Goal: Task Accomplishment & Management: Complete application form

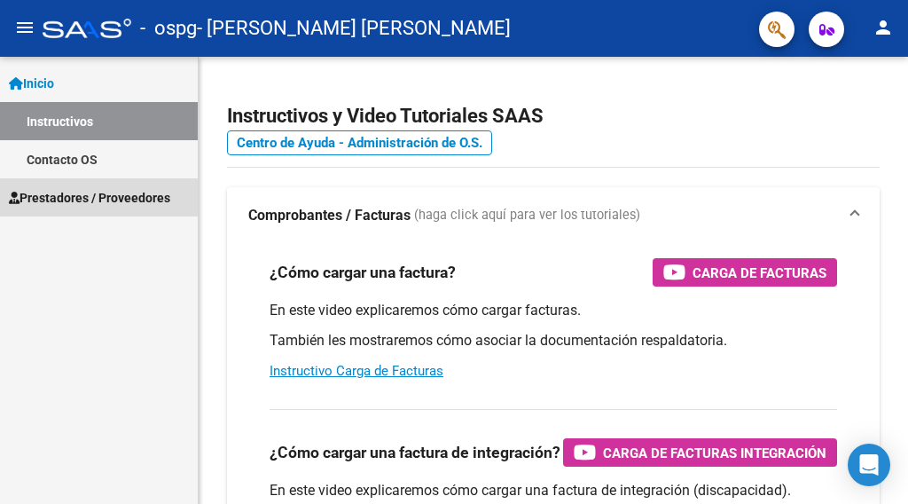
click at [66, 200] on span "Prestadores / Proveedores" at bounding box center [89, 198] width 161 height 20
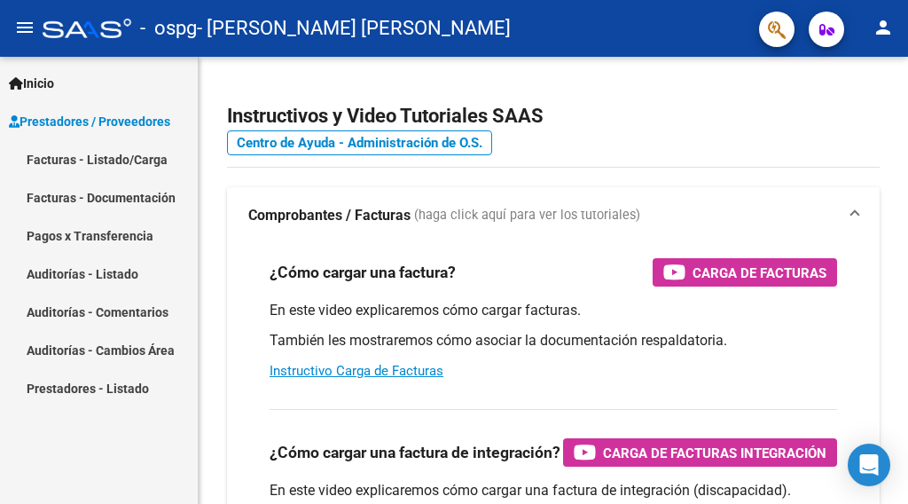
click at [82, 162] on link "Facturas - Listado/Carga" at bounding box center [99, 159] width 198 height 38
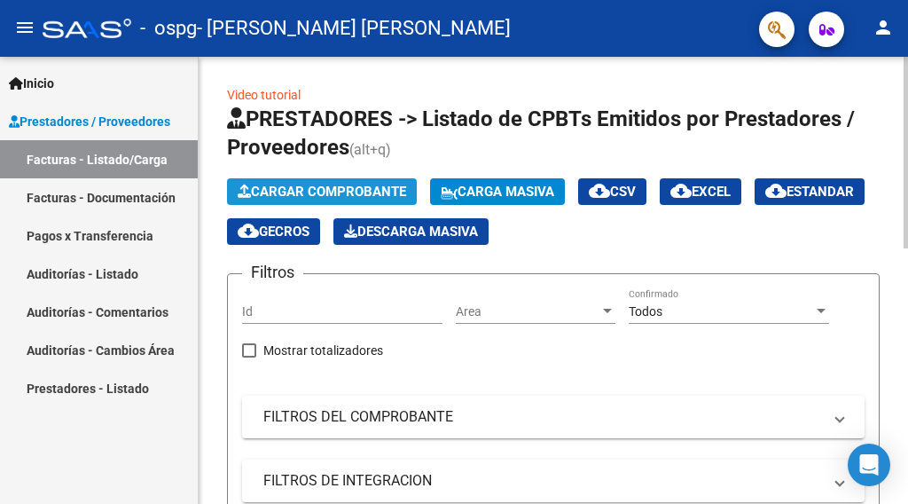
click at [329, 197] on span "Cargar Comprobante" at bounding box center [322, 192] width 168 height 16
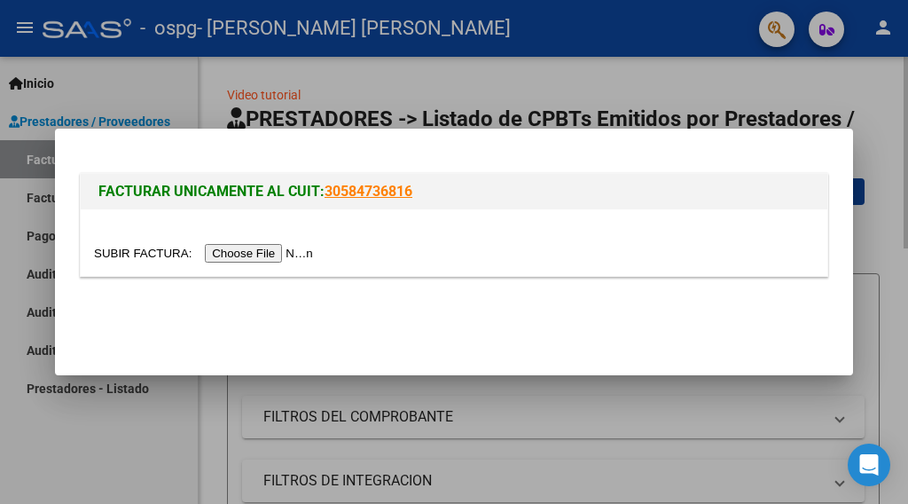
click at [545, 77] on div at bounding box center [454, 252] width 908 height 504
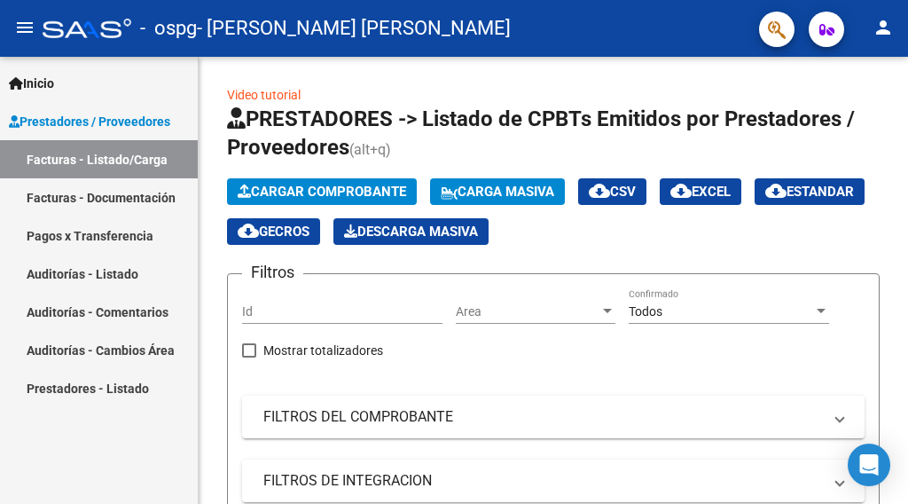
click at [68, 199] on link "Facturas - Documentación" at bounding box center [99, 197] width 198 height 38
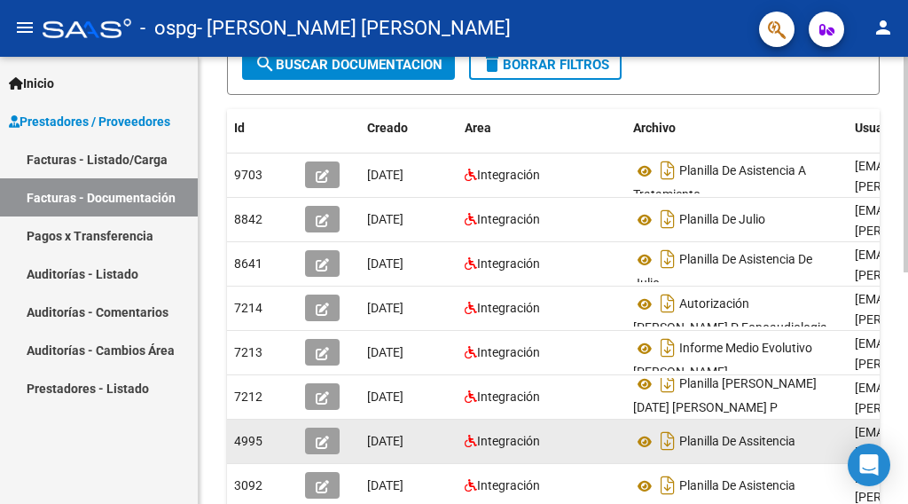
scroll to position [11, 0]
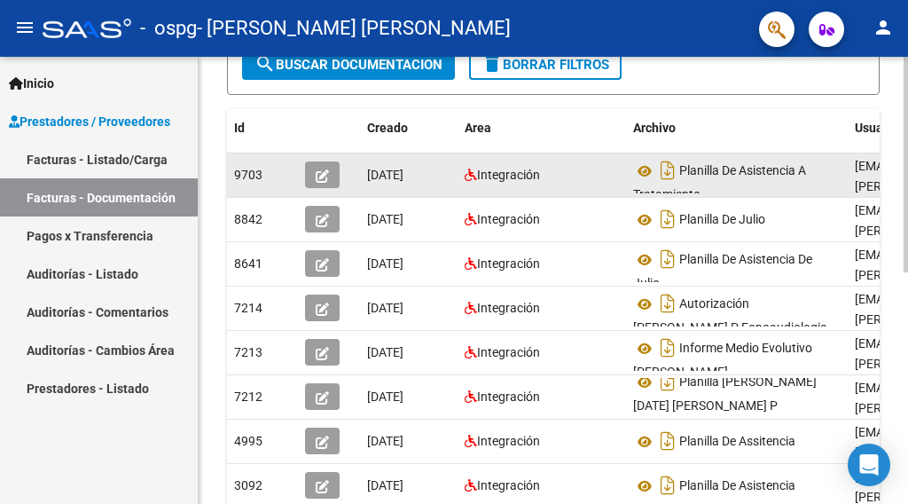
click at [598, 180] on div "Integración" at bounding box center [542, 175] width 154 height 20
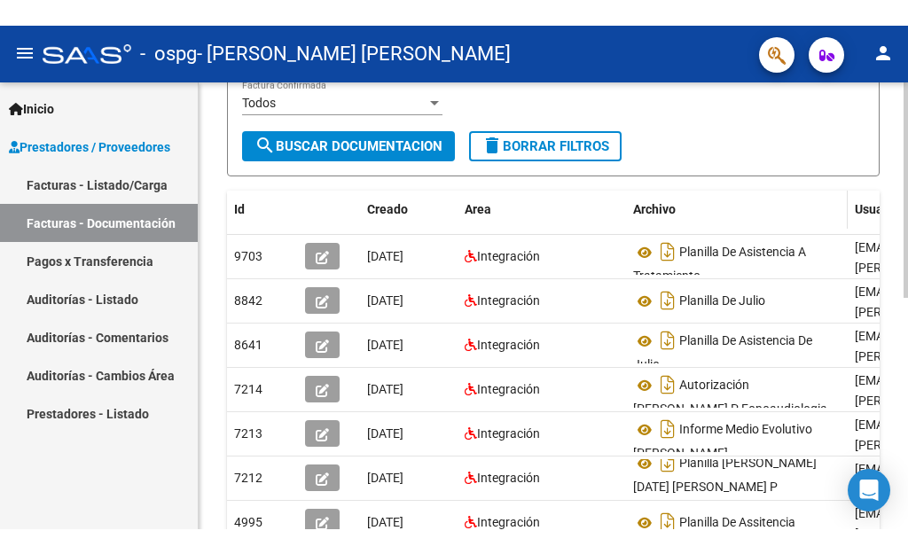
scroll to position [266, 0]
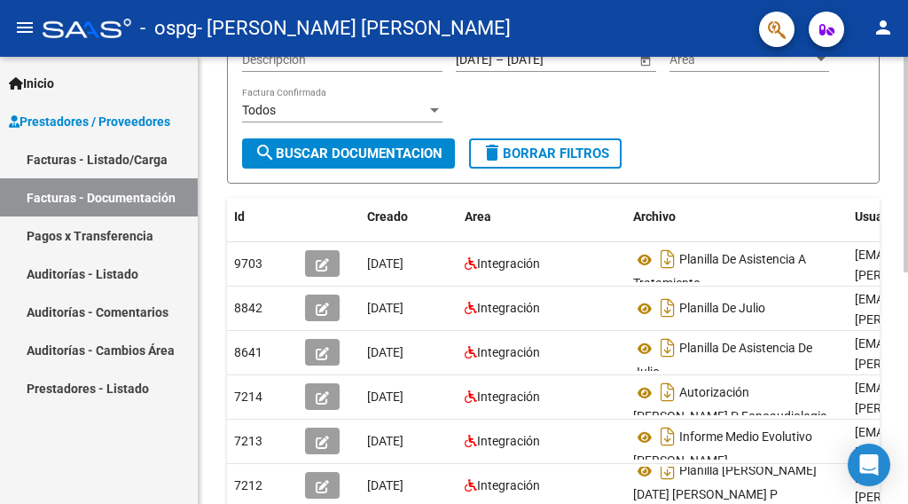
click at [353, 152] on span "search Buscar Documentacion" at bounding box center [348, 153] width 188 height 16
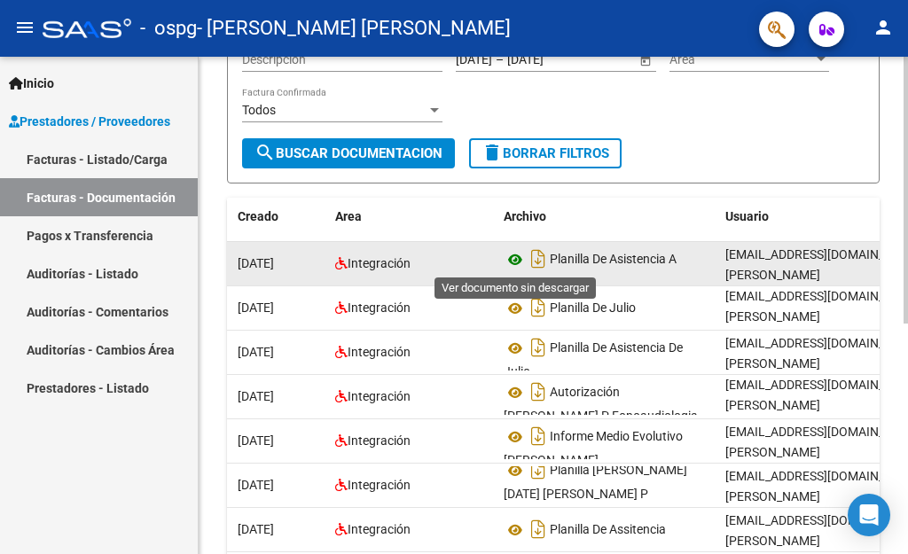
click at [517, 258] on icon at bounding box center [515, 259] width 23 height 21
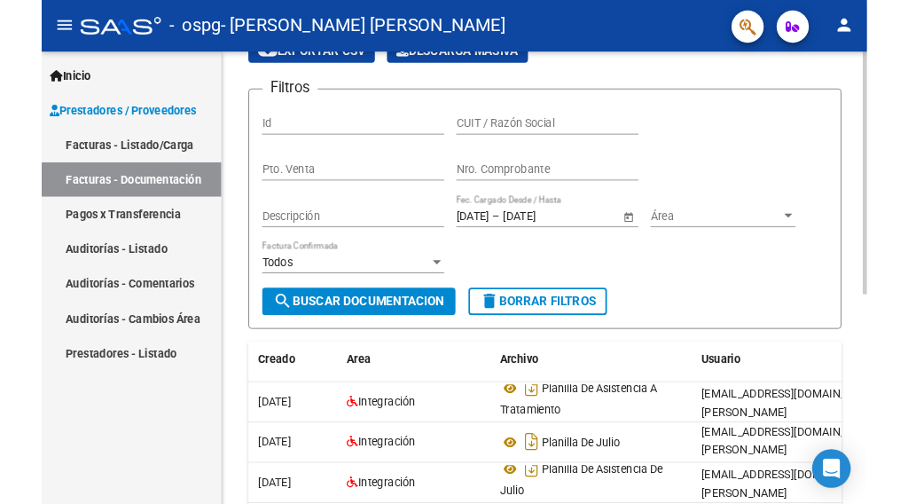
scroll to position [0, 0]
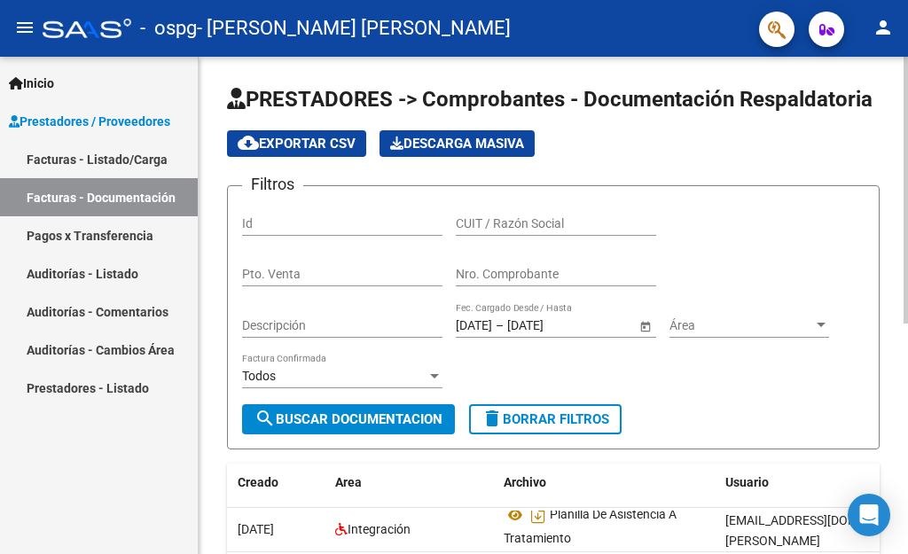
click at [907, 175] on div at bounding box center [905, 190] width 4 height 267
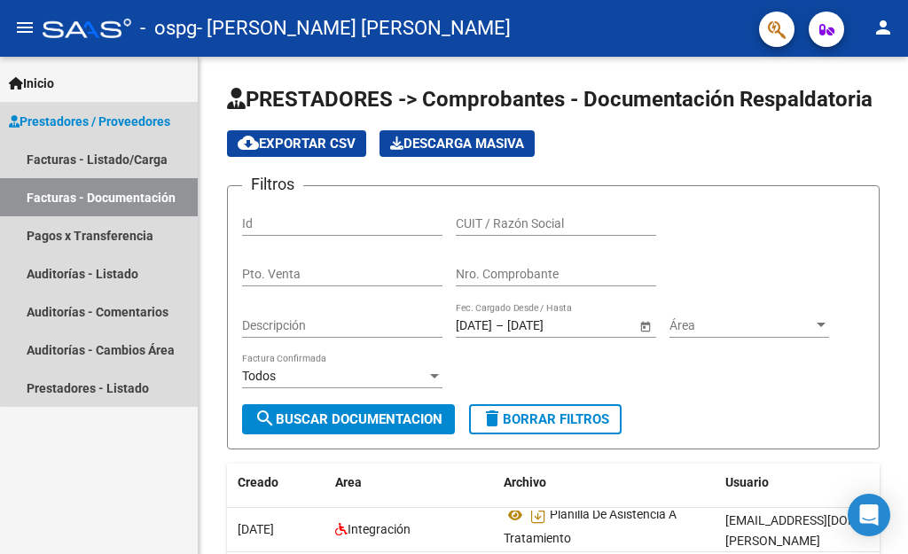
click at [100, 124] on span "Prestadores / Proveedores" at bounding box center [89, 122] width 161 height 20
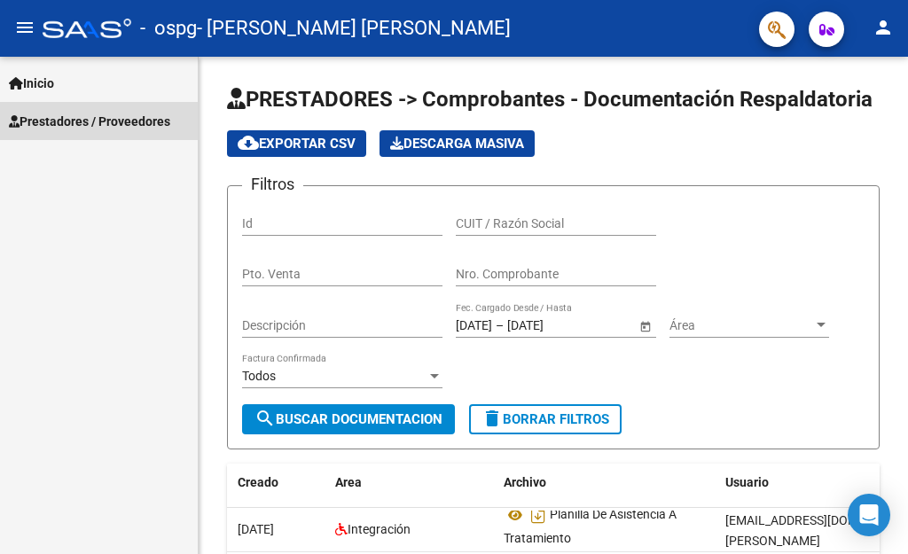
click at [101, 123] on span "Prestadores / Proveedores" at bounding box center [89, 122] width 161 height 20
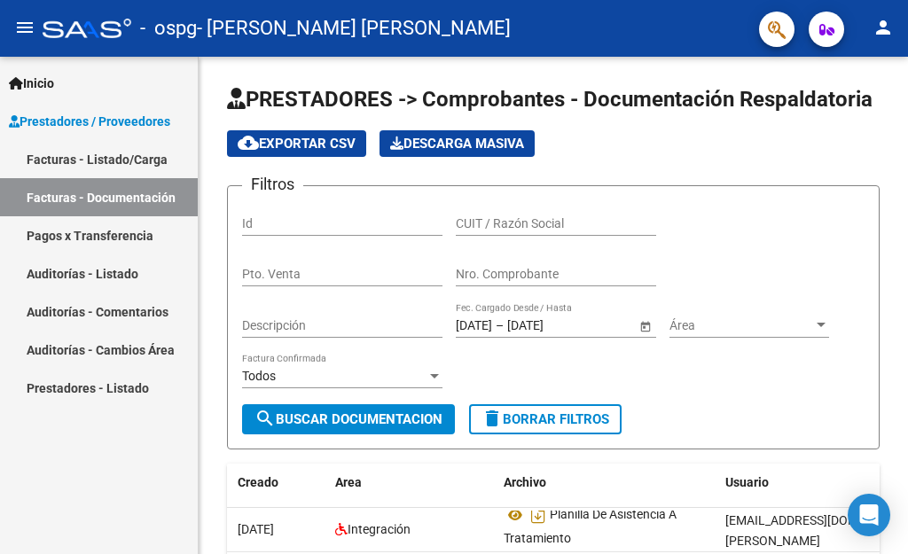
click at [87, 159] on link "Facturas - Listado/Carga" at bounding box center [99, 159] width 198 height 38
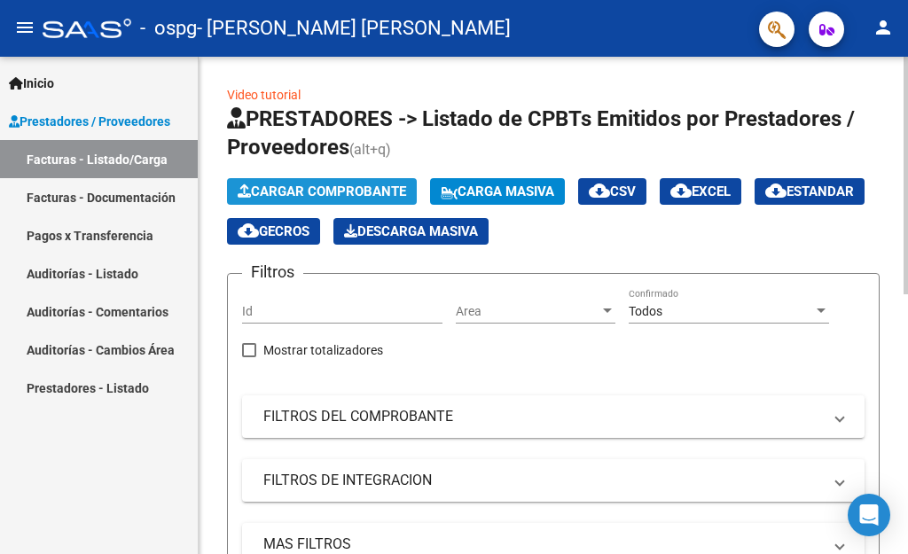
click at [360, 192] on span "Cargar Comprobante" at bounding box center [322, 192] width 168 height 16
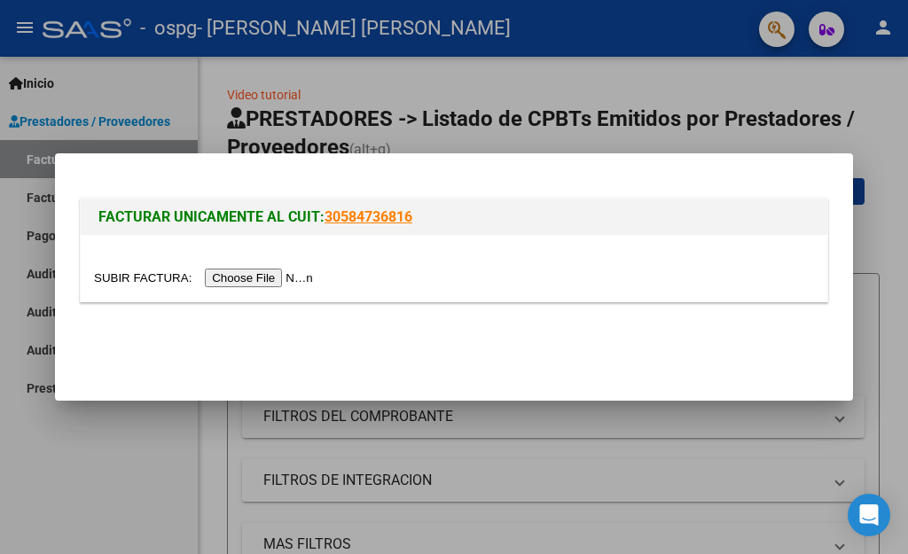
click at [279, 277] on input "file" at bounding box center [206, 278] width 224 height 19
click at [774, 89] on div at bounding box center [454, 277] width 908 height 554
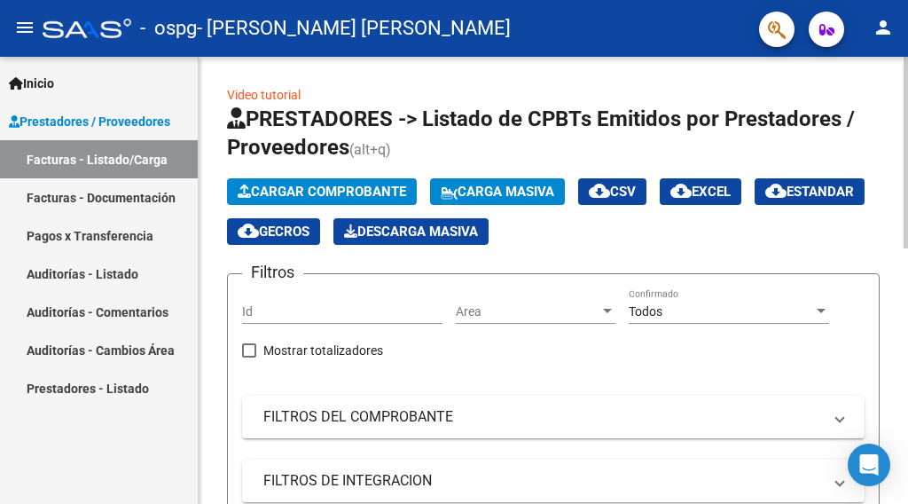
click at [278, 184] on span "Cargar Comprobante" at bounding box center [322, 192] width 168 height 16
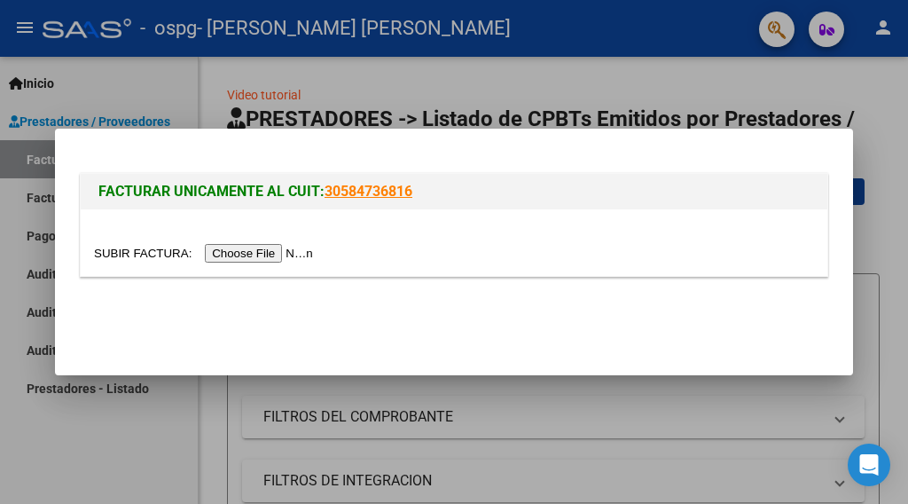
click at [239, 252] on input "file" at bounding box center [206, 253] width 224 height 19
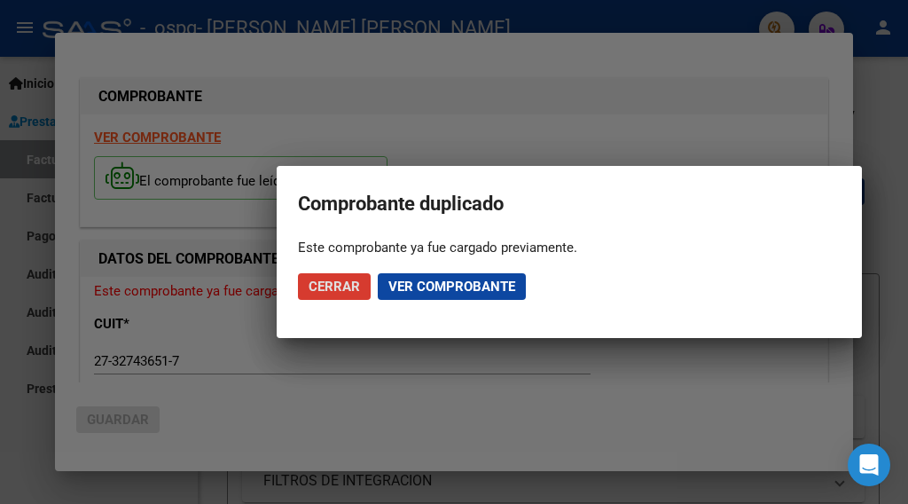
click at [421, 285] on span "Ver comprobante" at bounding box center [451, 286] width 127 height 16
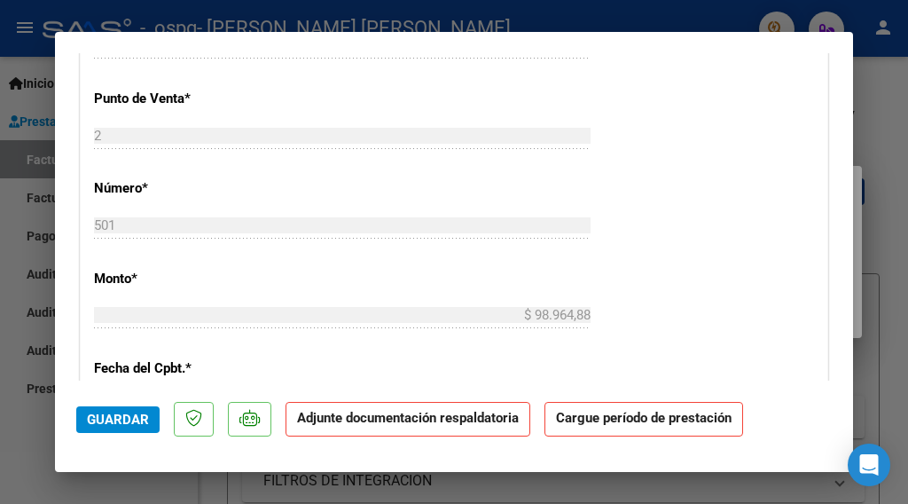
scroll to position [887, 0]
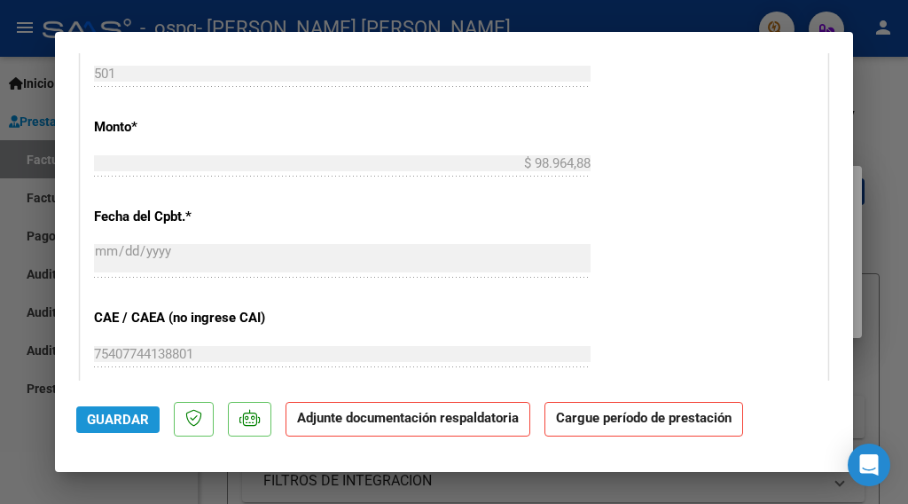
click at [122, 421] on span "Guardar" at bounding box center [118, 419] width 62 height 16
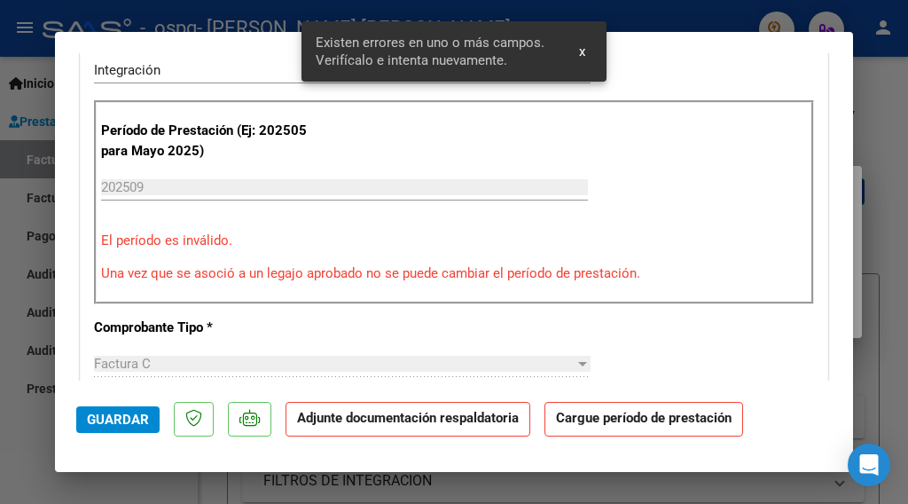
scroll to position [369, 0]
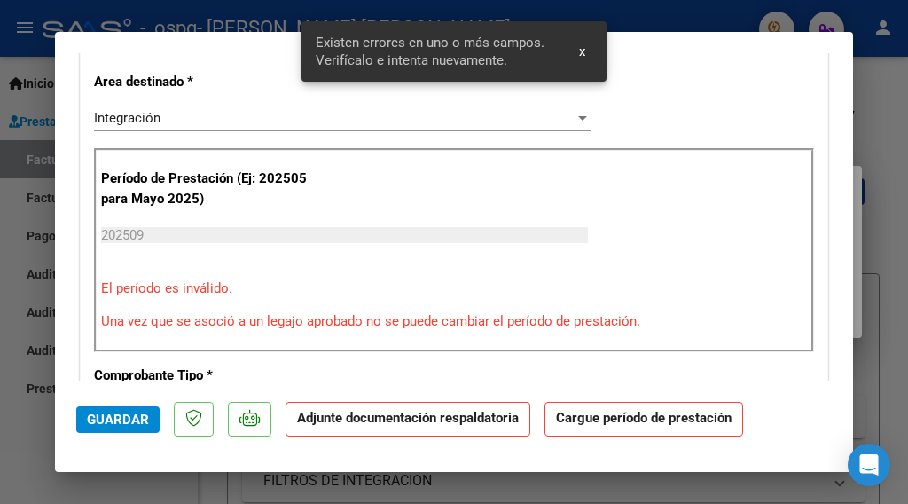
click at [129, 232] on input "202509" at bounding box center [344, 235] width 487 height 16
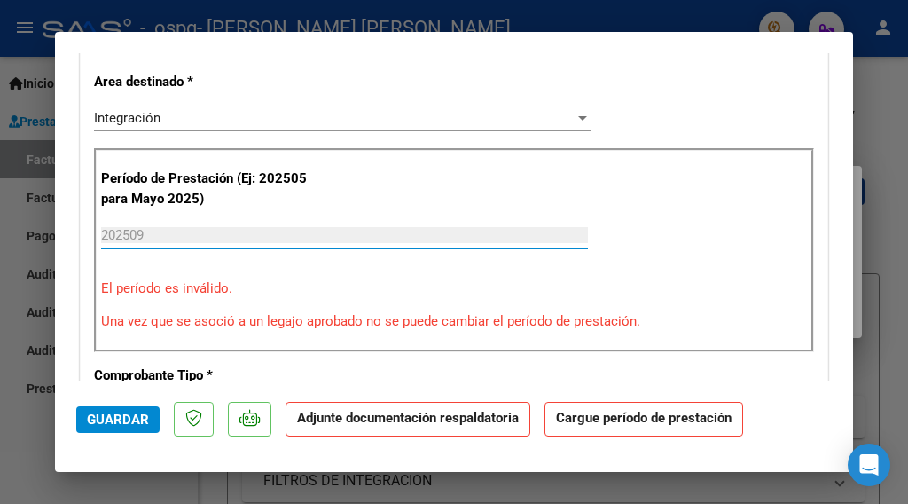
click at [129, 237] on input "202509" at bounding box center [344, 235] width 487 height 16
click at [113, 232] on input "202509" at bounding box center [344, 235] width 487 height 16
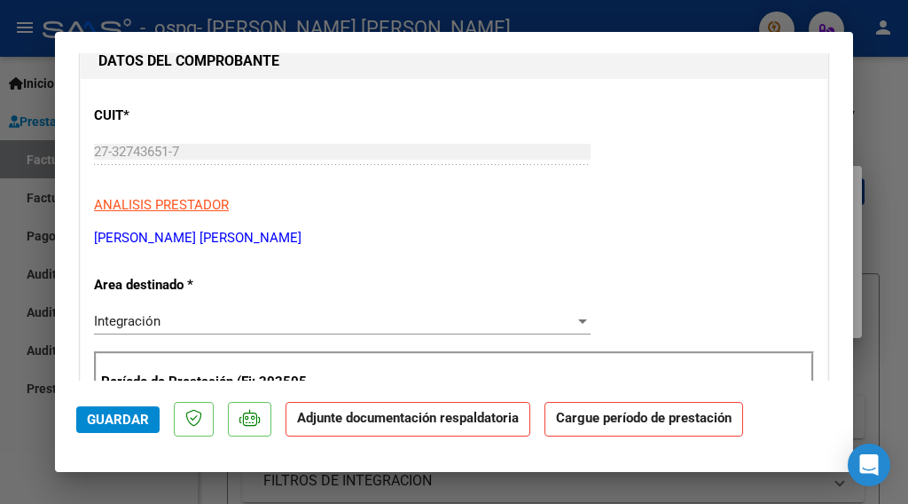
scroll to position [0, 0]
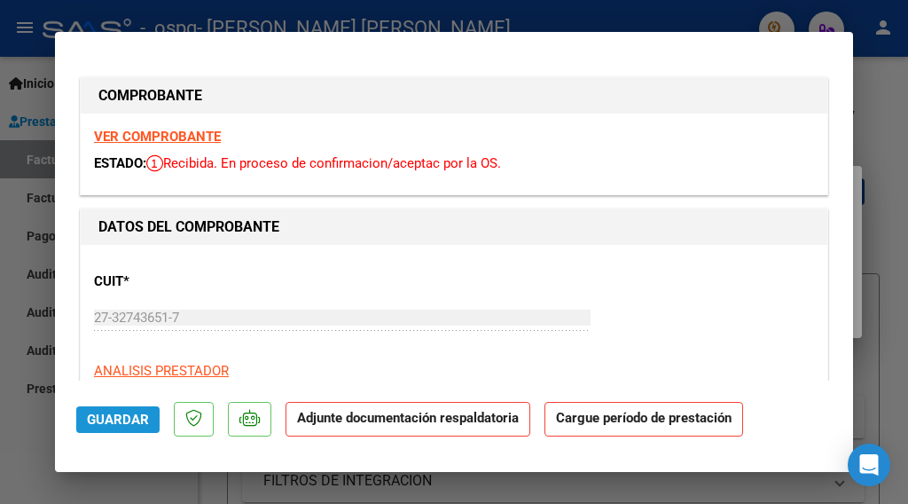
click at [101, 415] on span "Guardar" at bounding box center [118, 419] width 62 height 16
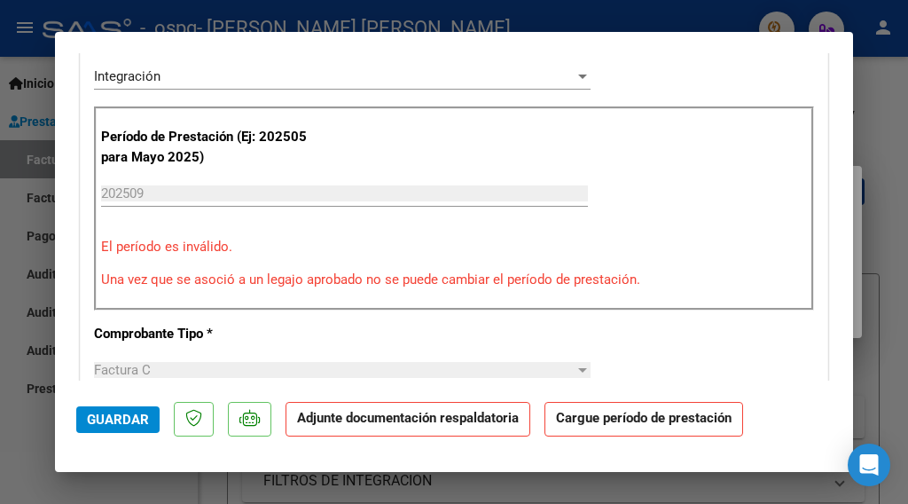
scroll to position [443, 0]
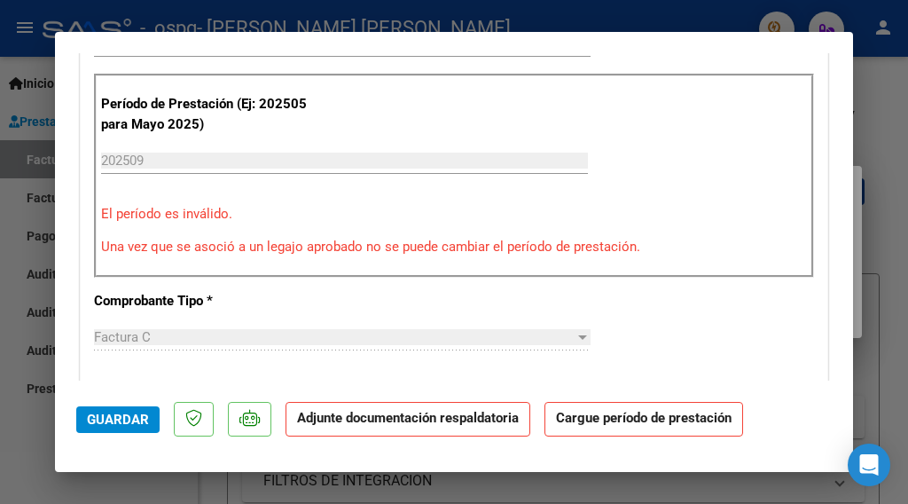
click at [131, 154] on input "202509" at bounding box center [344, 160] width 487 height 16
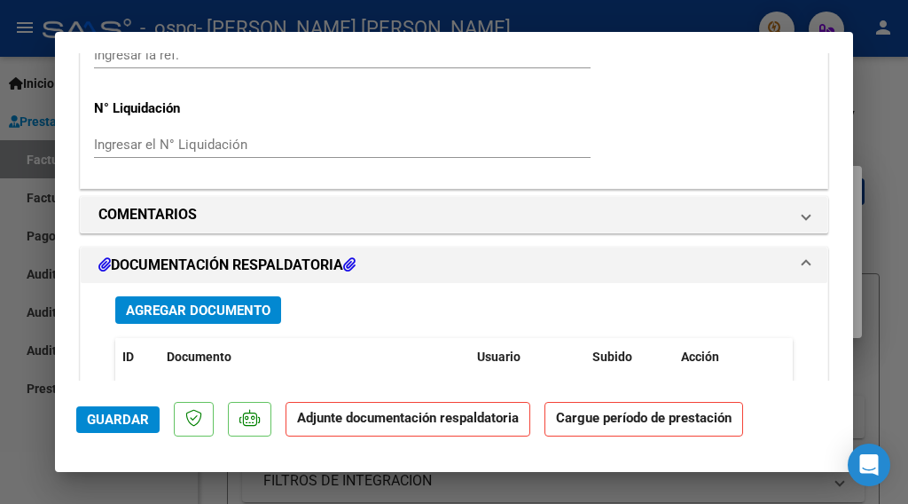
scroll to position [1419, 0]
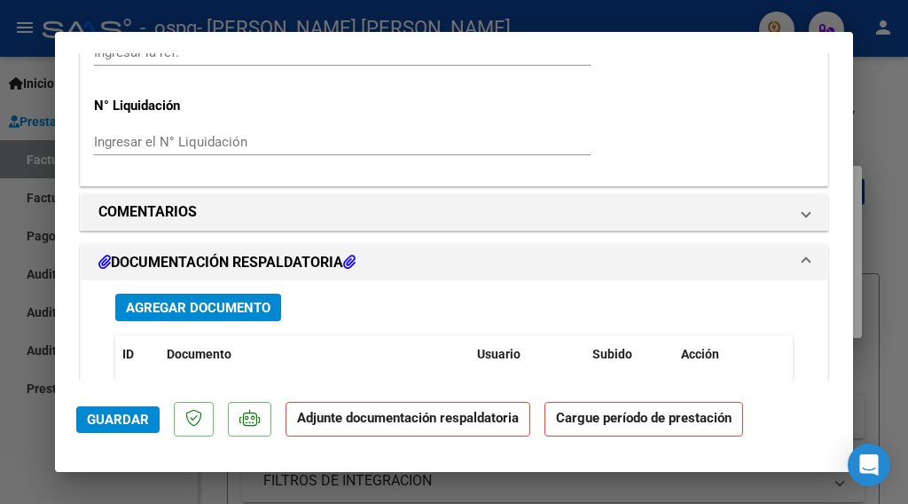
click at [193, 300] on span "Agregar Documento" at bounding box center [198, 308] width 145 height 16
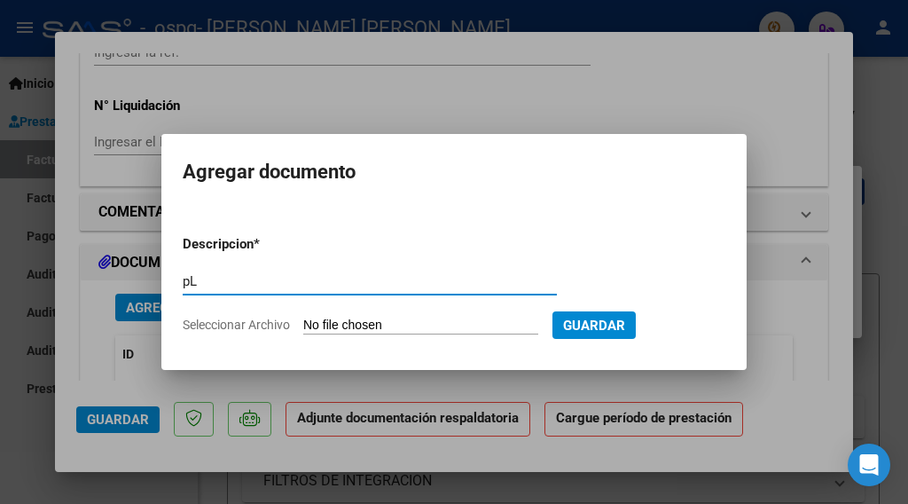
type input "p"
type input "PLANILLA DE ASISTENCIA"
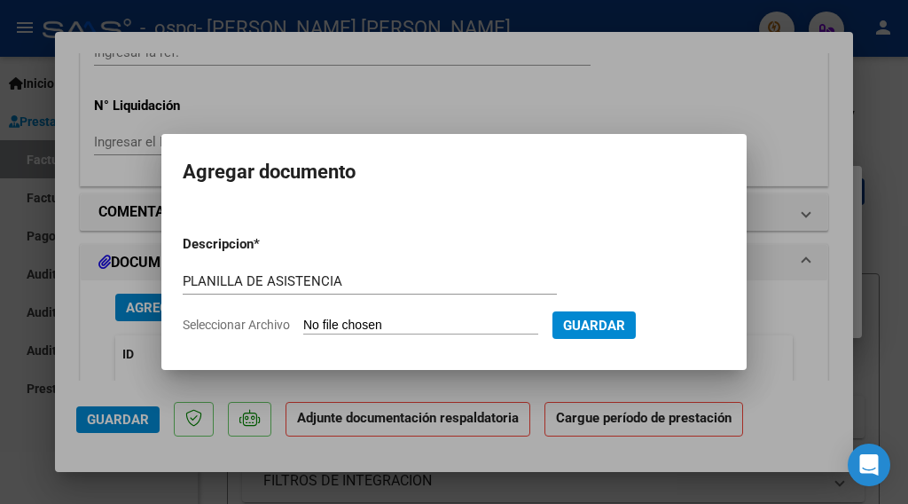
click at [262, 324] on span "Seleccionar Archivo" at bounding box center [236, 324] width 107 height 14
click at [303, 324] on input "Seleccionar Archivo" at bounding box center [420, 325] width 235 height 17
type input "C:\fakepath\planilla sept. [PERSON_NAME] (1).pdf"
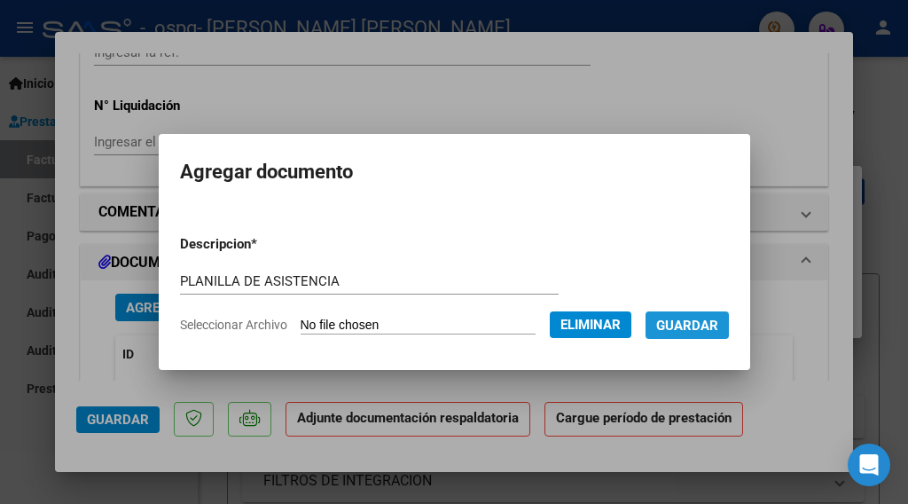
click at [671, 329] on span "Guardar" at bounding box center [687, 325] width 62 height 16
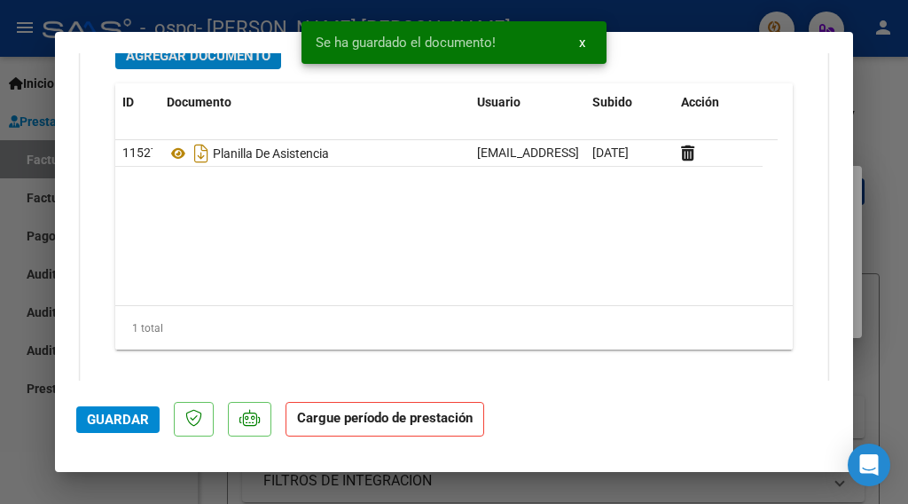
scroll to position [1673, 0]
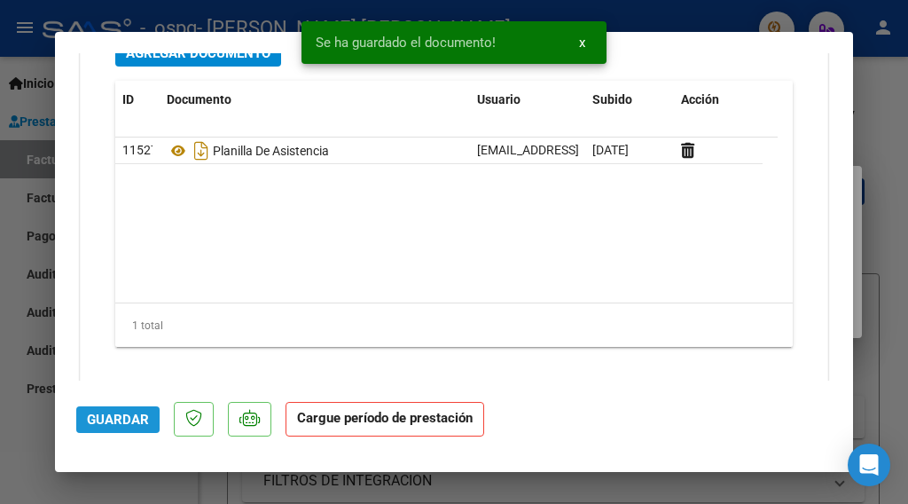
click at [123, 418] on span "Guardar" at bounding box center [118, 419] width 62 height 16
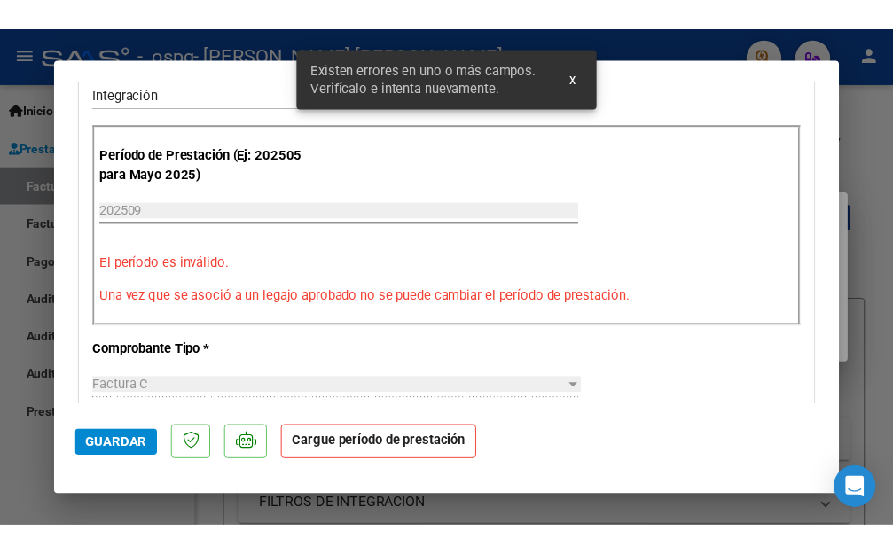
scroll to position [369, 0]
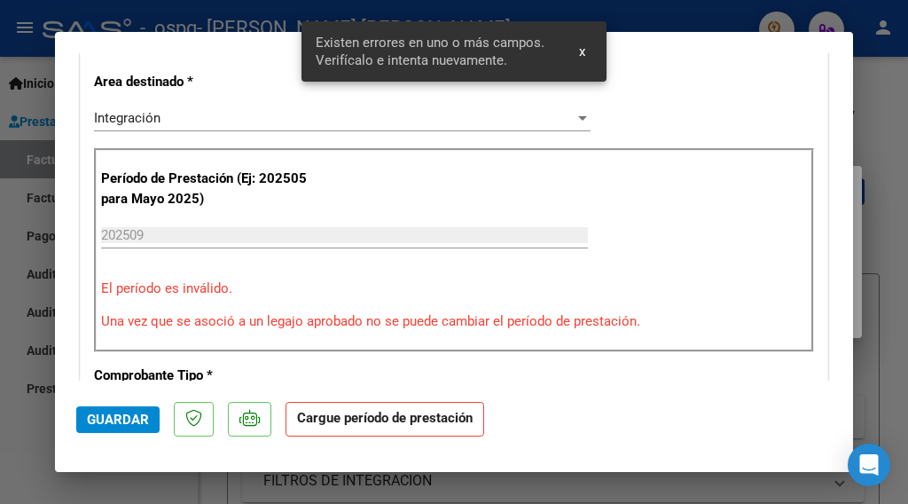
click at [872, 135] on div at bounding box center [454, 252] width 908 height 504
type input "$ 0,00"
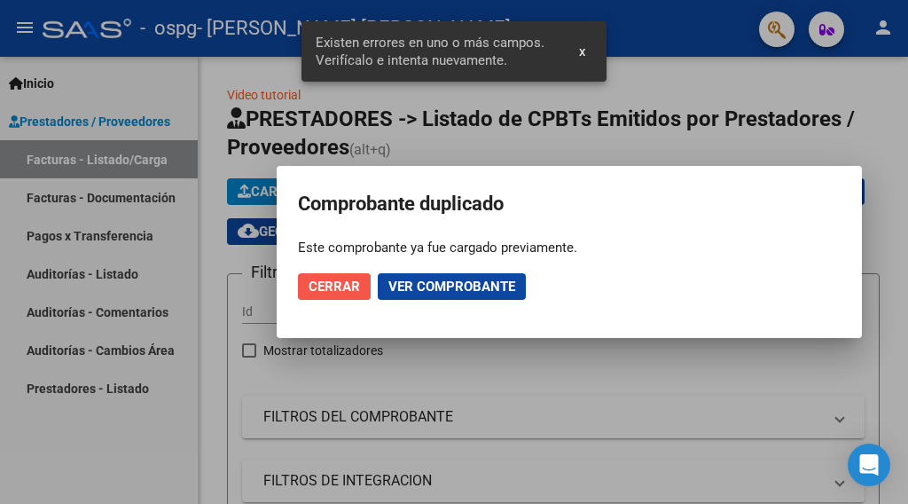
click at [340, 286] on span "Cerrar" at bounding box center [334, 286] width 51 height 16
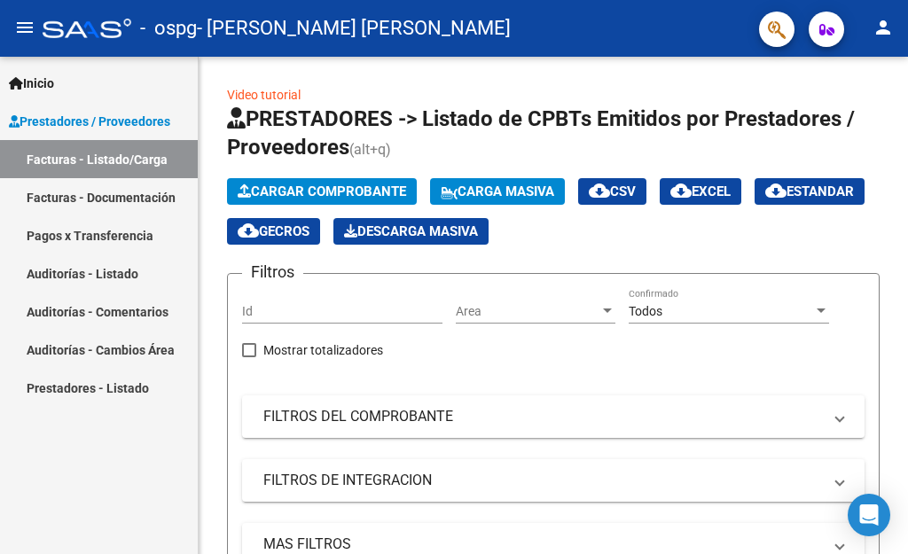
click at [878, 31] on mat-icon "person" at bounding box center [882, 27] width 21 height 21
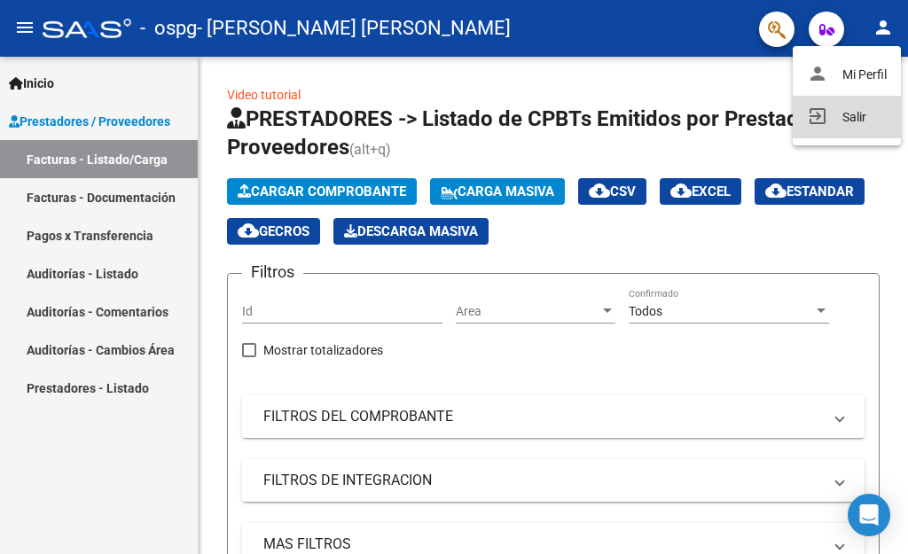
click at [849, 123] on button "exit_to_app Salir" at bounding box center [847, 117] width 108 height 43
